Goal: Browse casually: Explore the website without a specific task or goal

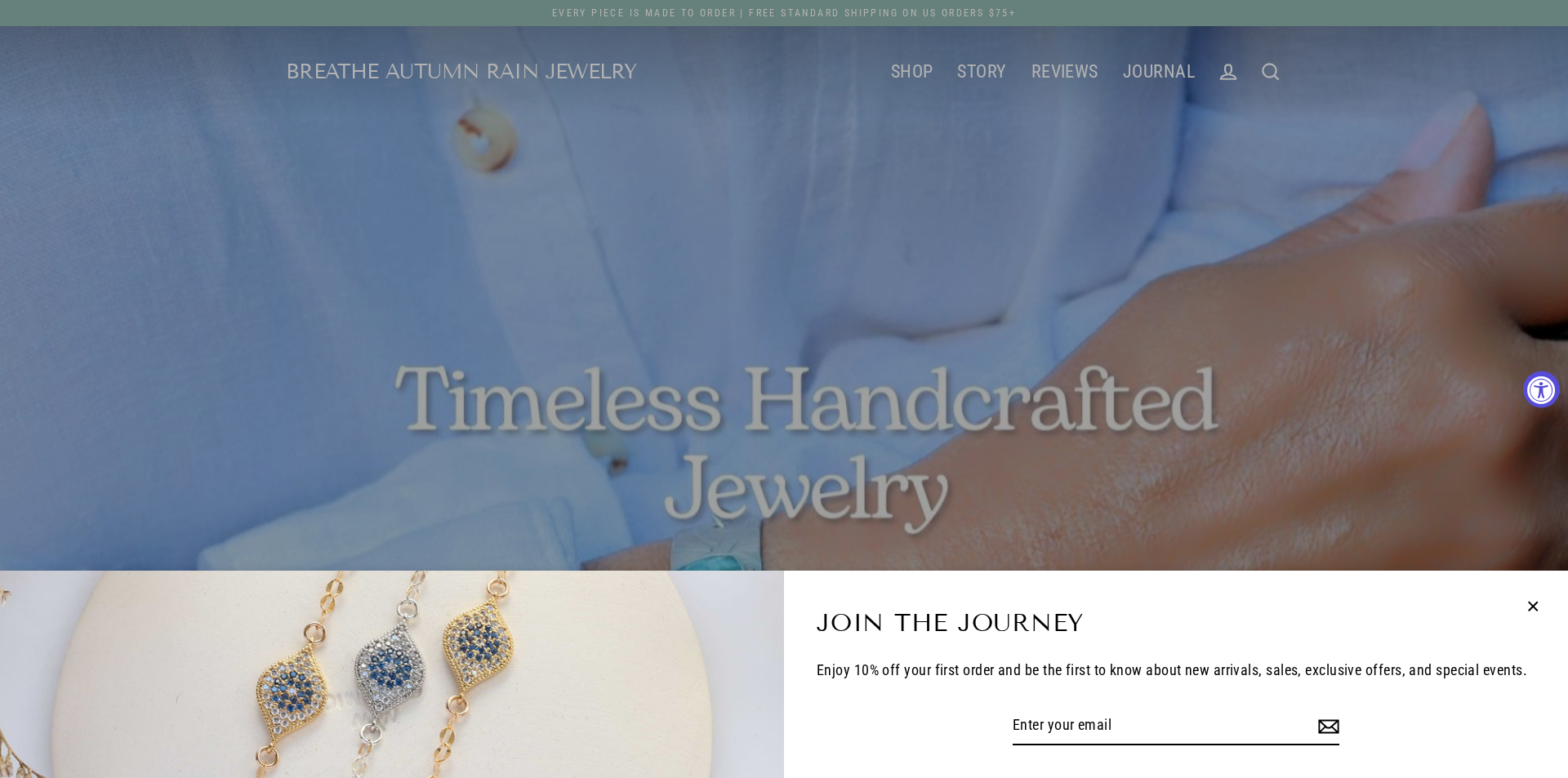
click at [1529, 607] on icon "button" at bounding box center [1533, 606] width 21 height 21
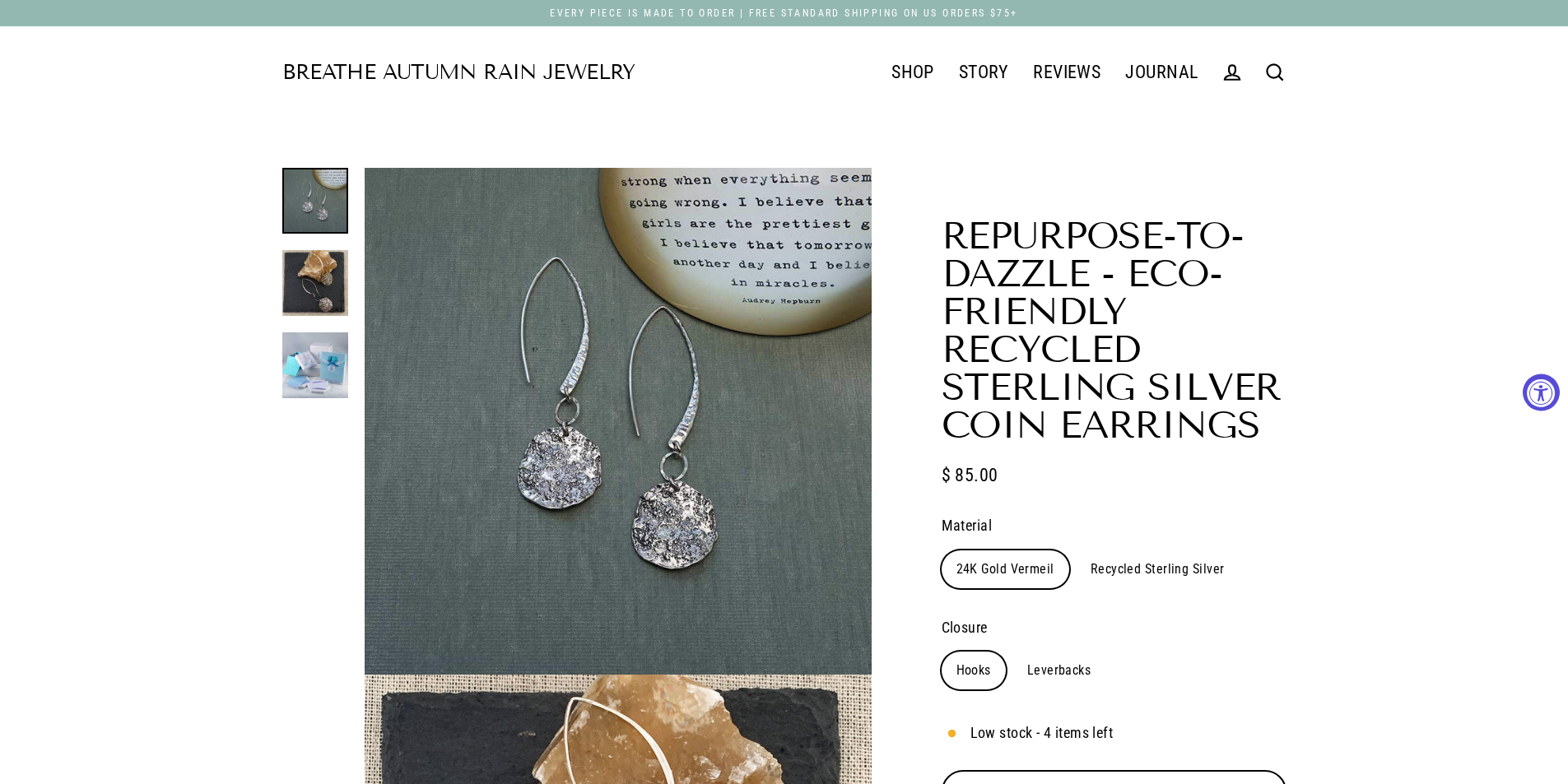
select select "3"
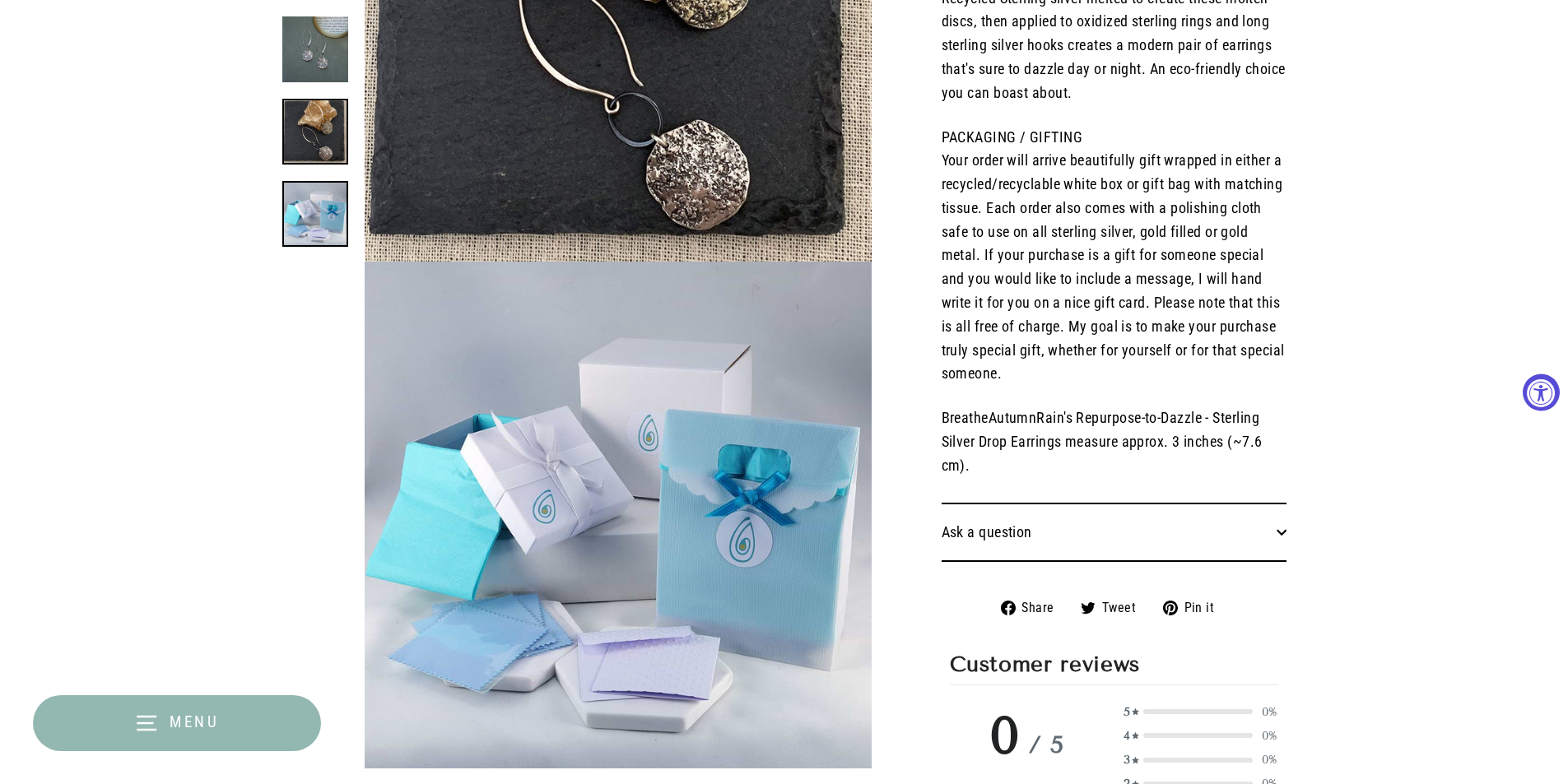
scroll to position [1014, 0]
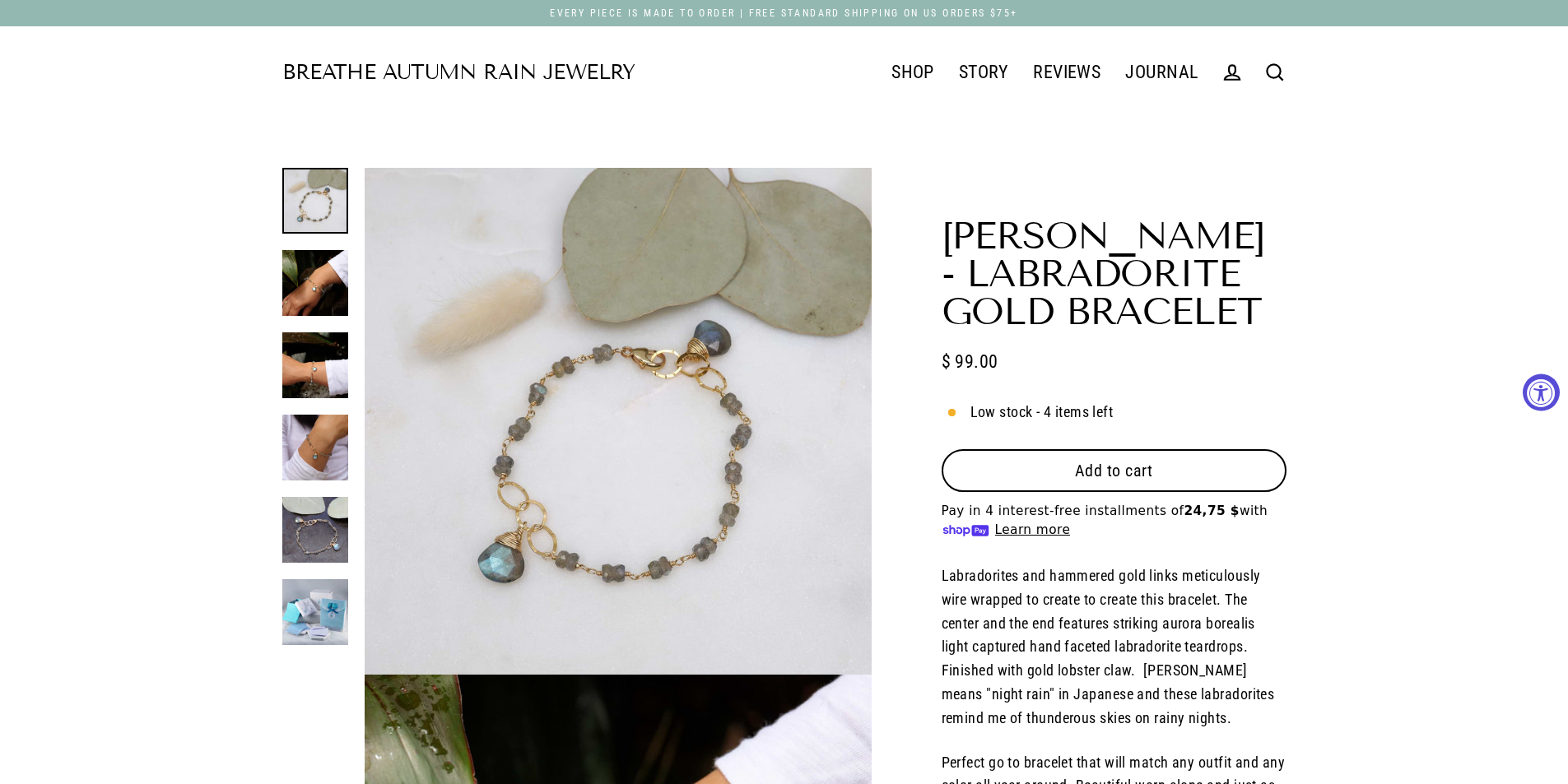
select select "3"
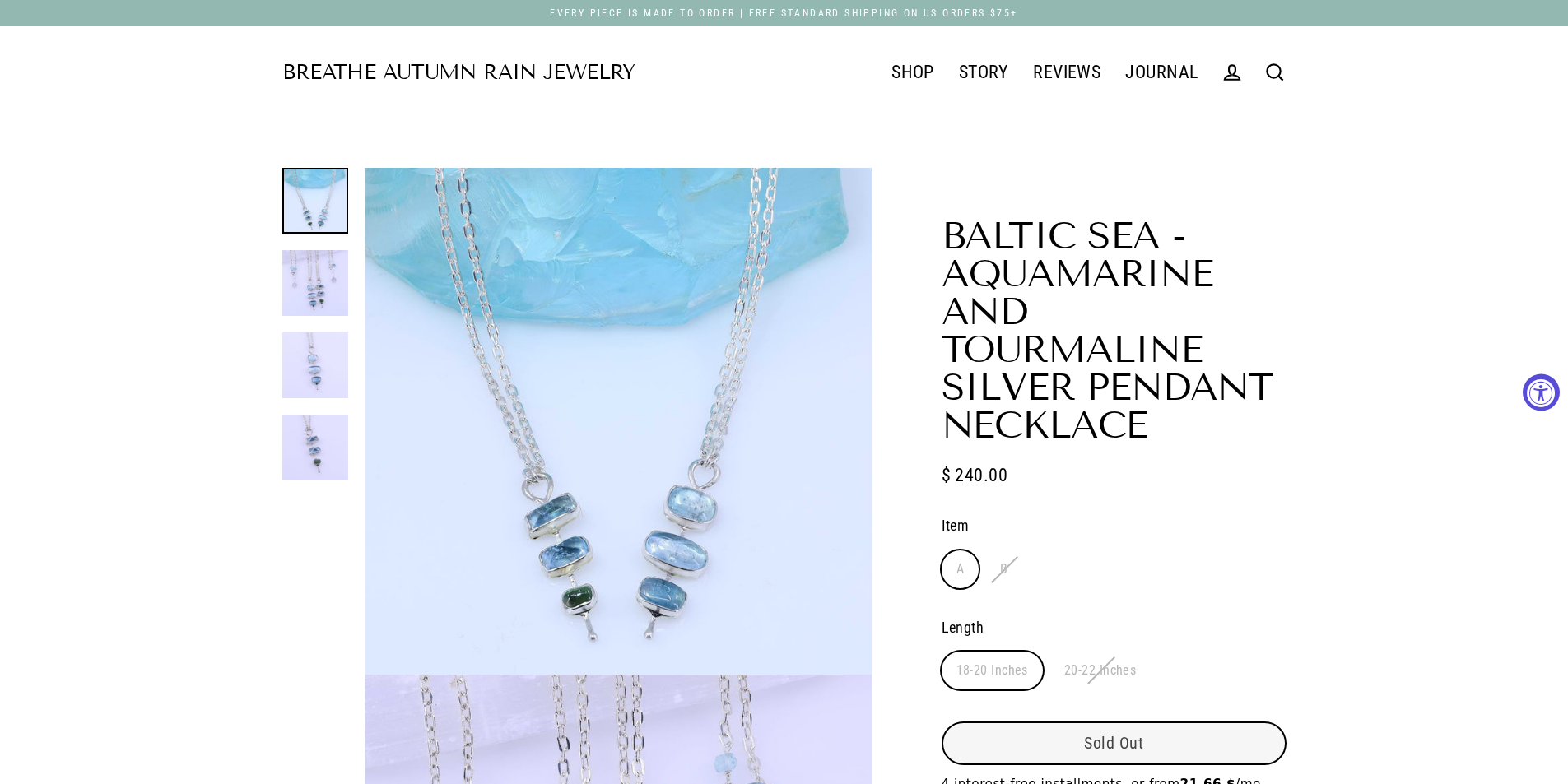
select select "3"
